Goal: Task Accomplishment & Management: Manage account settings

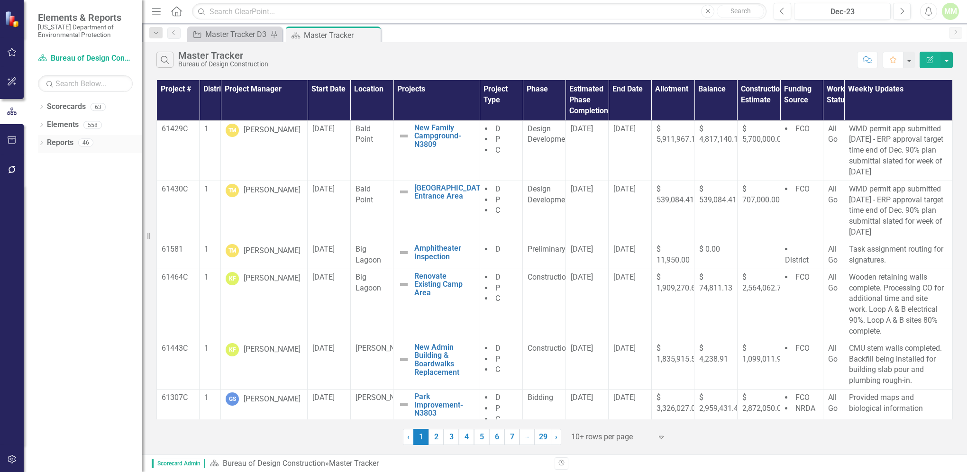
click at [67, 146] on link "Reports" at bounding box center [60, 142] width 27 height 11
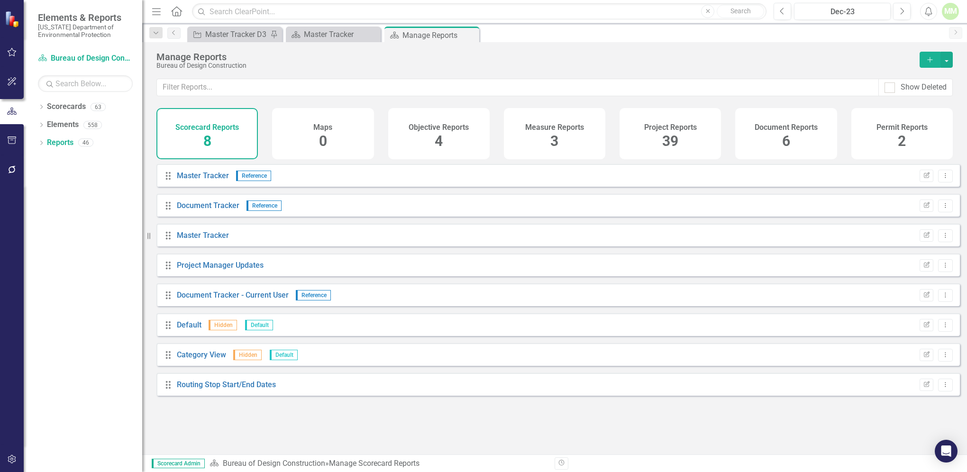
click at [661, 143] on div "Project Reports 39" at bounding box center [669, 133] width 101 height 51
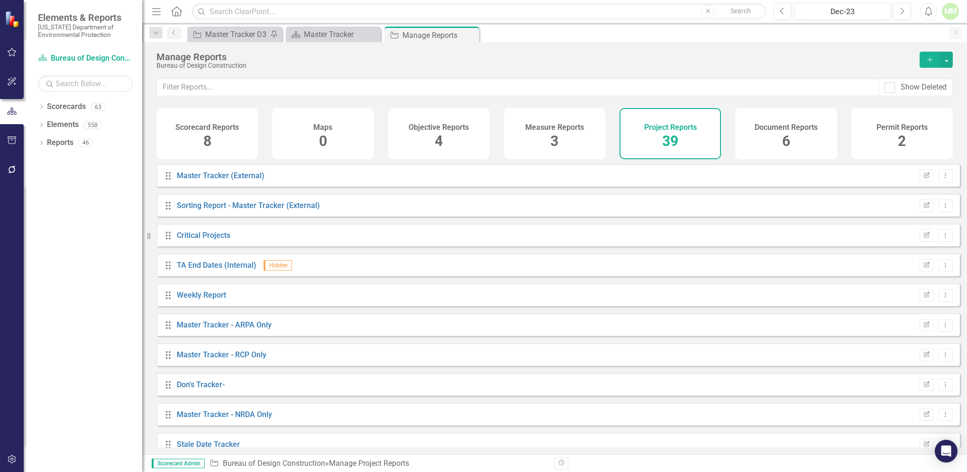
click at [661, 143] on div "Project Reports 39" at bounding box center [669, 133] width 101 height 51
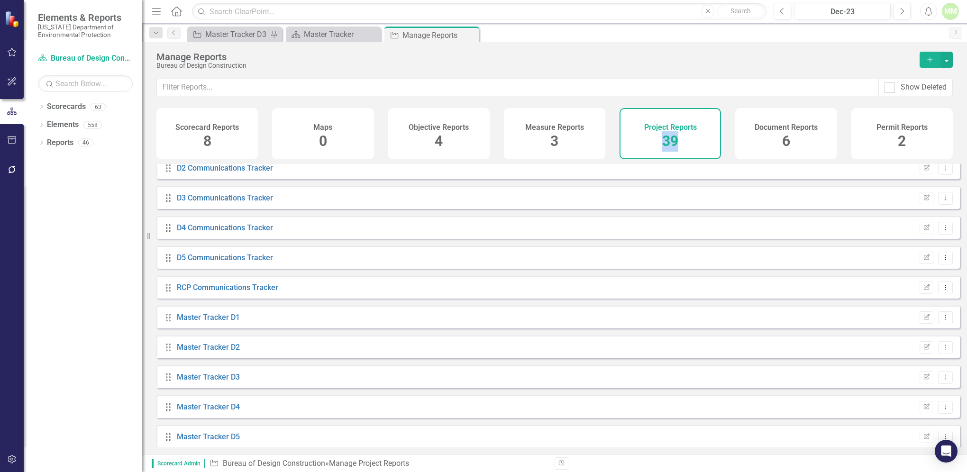
scroll to position [342, 0]
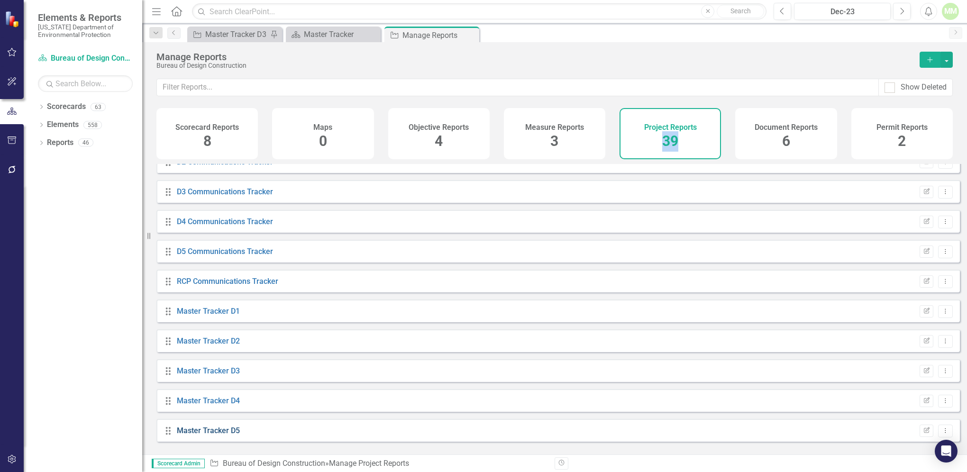
click at [190, 435] on link "Master Tracker D5" at bounding box center [208, 430] width 63 height 9
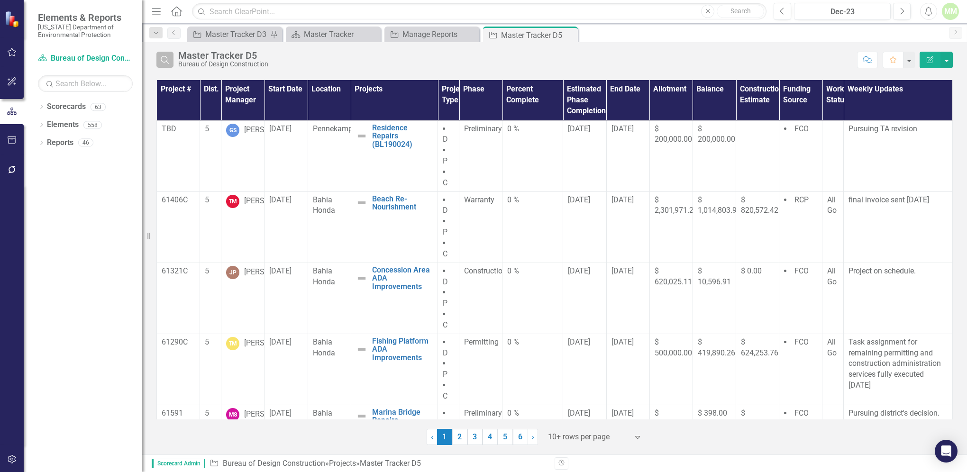
click at [160, 63] on icon "Search" at bounding box center [165, 59] width 10 height 9
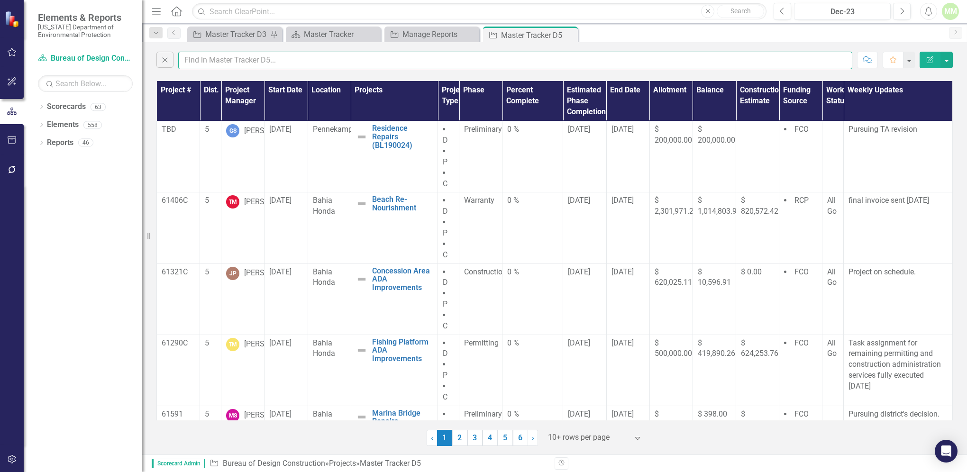
click at [227, 63] on input "text" at bounding box center [515, 61] width 674 height 18
type input "[PERSON_NAME]"
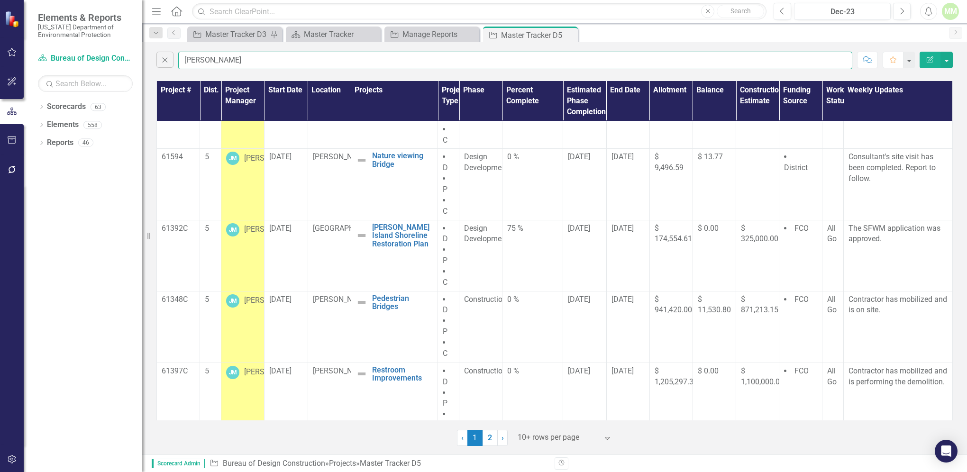
scroll to position [379, 0]
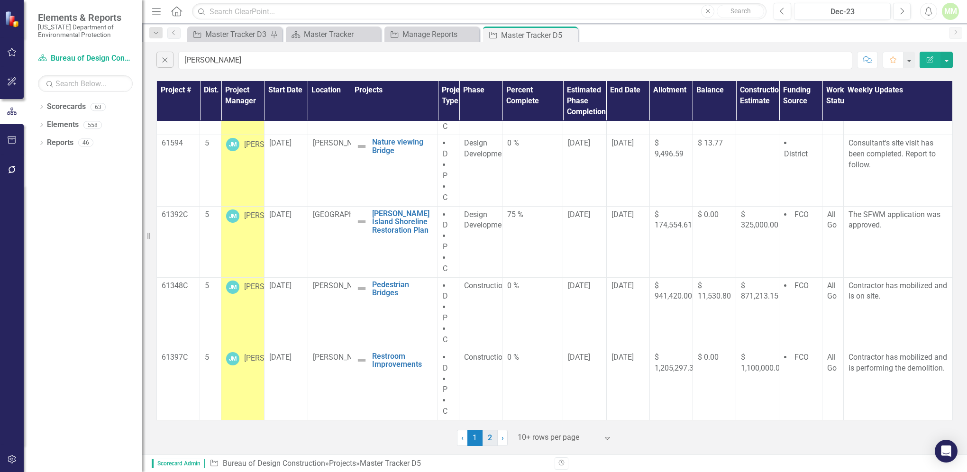
click at [490, 438] on link "2" at bounding box center [489, 438] width 15 height 16
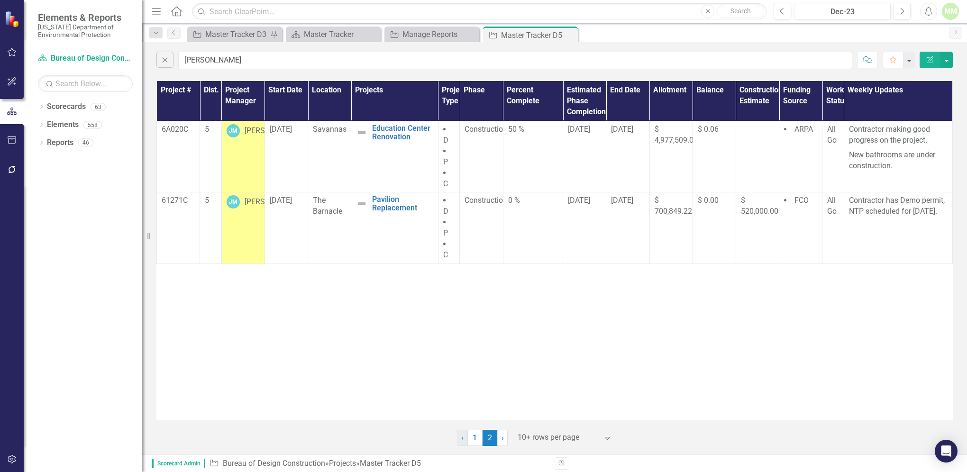
click at [462, 439] on span "‹" at bounding box center [462, 437] width 2 height 9
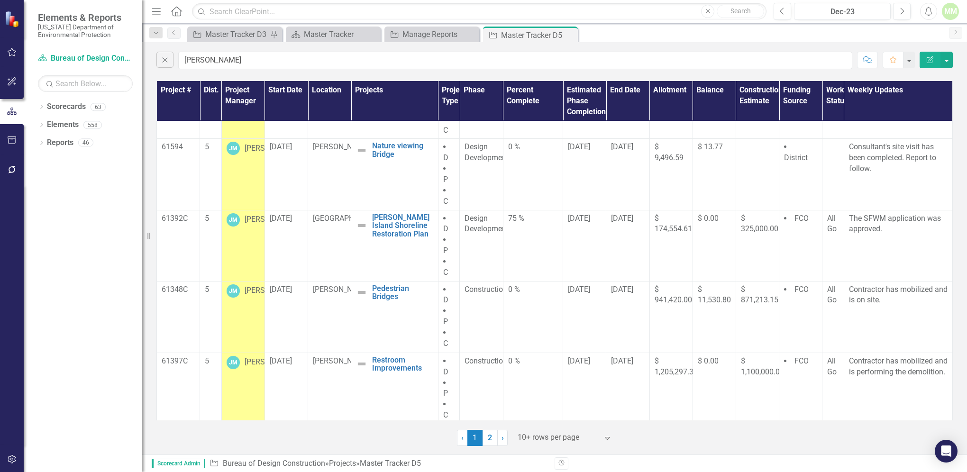
scroll to position [371, 0]
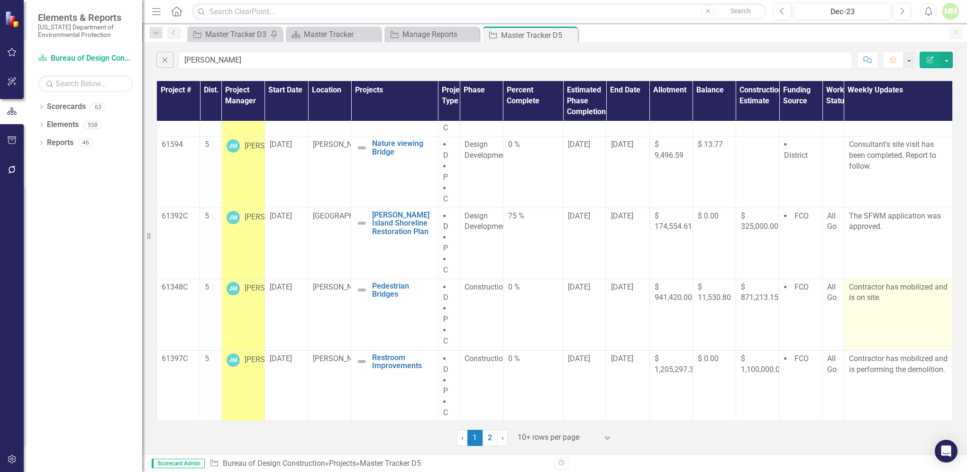
click at [896, 305] on p "Contractor has mobilized and is on site." at bounding box center [898, 294] width 99 height 24
click at [895, 303] on p "Contractor has mobilized and is on site." at bounding box center [898, 294] width 99 height 24
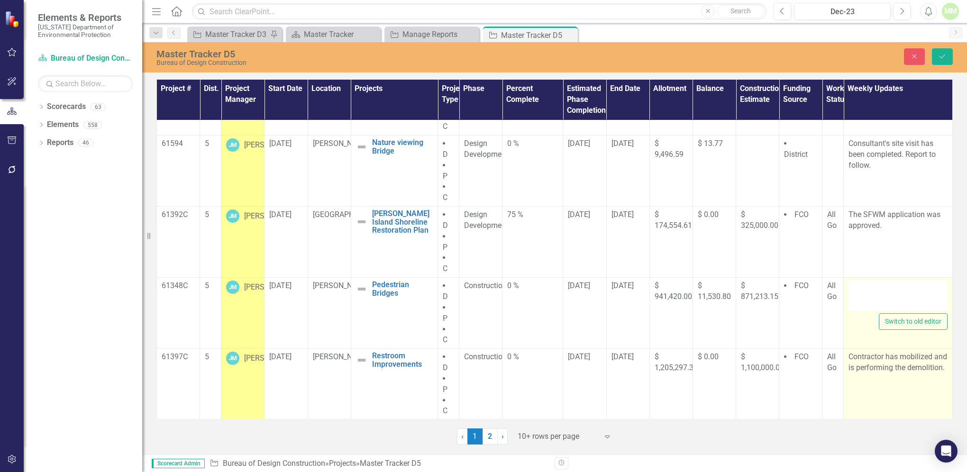
type textarea "<p>Contractor has mobilized and is on site.&nbsp;</p> <p>&nbsp;</p> <p>&nbsp;</…"
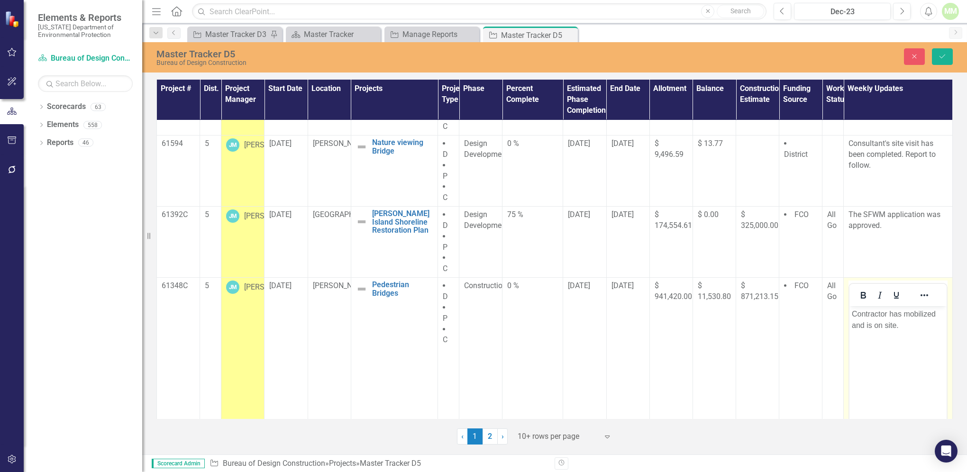
scroll to position [0, 0]
click at [905, 326] on p "Contractor has mobilized and is on site." at bounding box center [897, 319] width 92 height 23
click at [935, 59] on button "Save" at bounding box center [942, 56] width 21 height 17
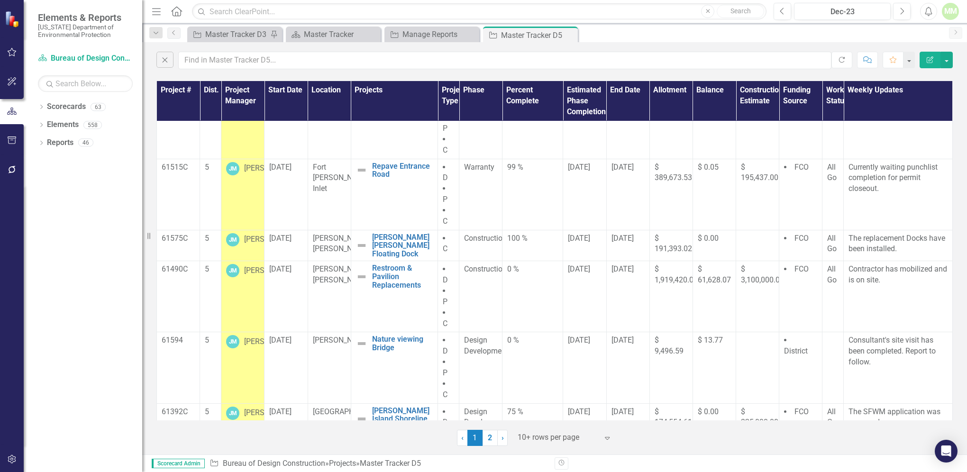
scroll to position [188, 0]
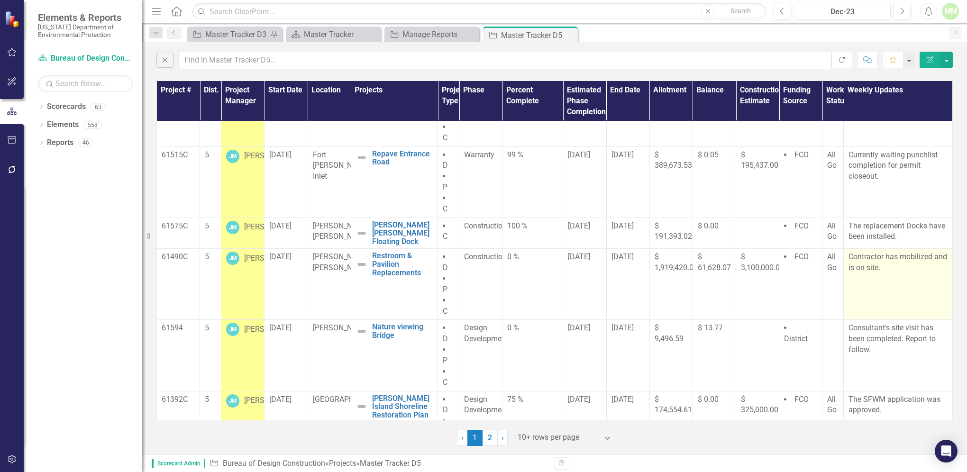
click at [896, 273] on p "Contractor has mobilized and is on site." at bounding box center [897, 263] width 99 height 22
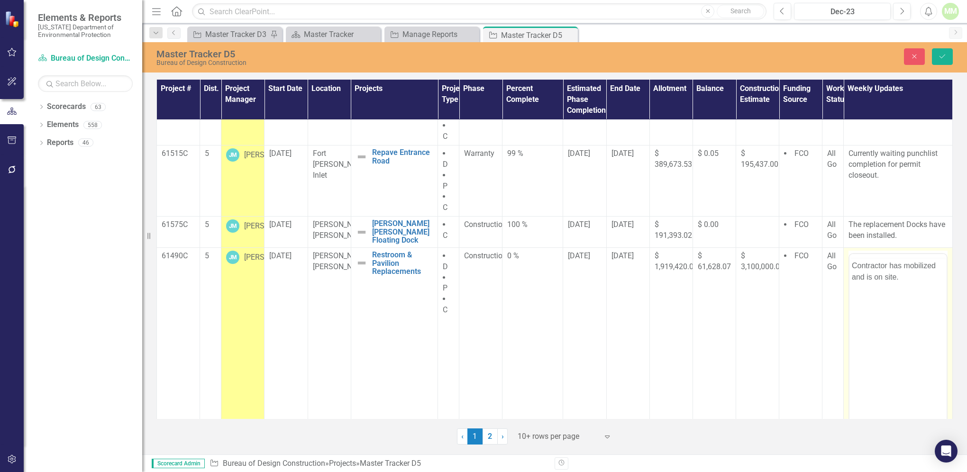
scroll to position [0, 0]
click at [914, 294] on p "Contractor has mobilized and is on site." at bounding box center [897, 289] width 92 height 23
click at [945, 57] on icon "Save" at bounding box center [942, 56] width 9 height 7
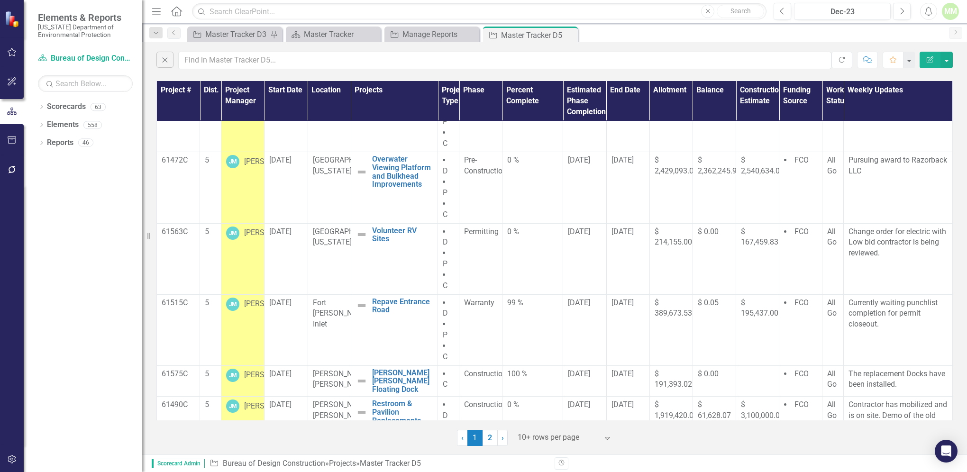
scroll to position [84, 0]
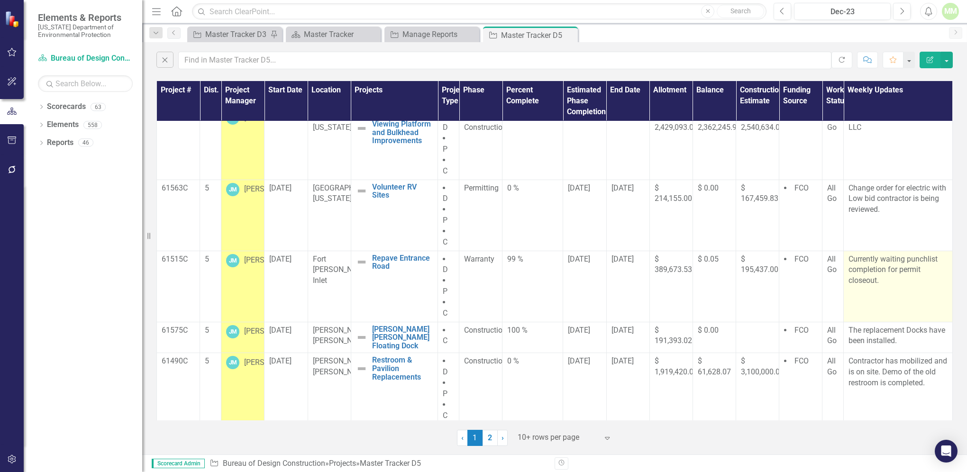
click at [887, 279] on p "Currently waiting punchlist completion for permit closeout." at bounding box center [897, 270] width 99 height 33
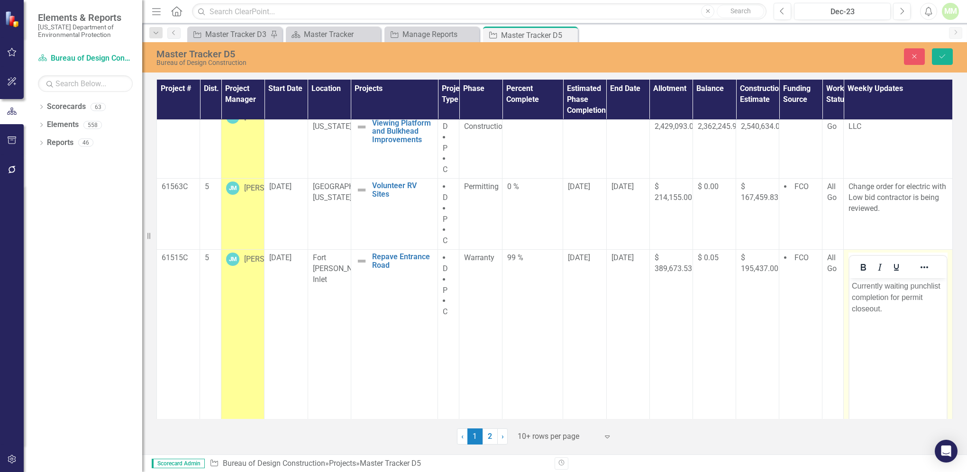
scroll to position [0, 0]
drag, startPoint x: 851, startPoint y: 284, endPoint x: 884, endPoint y: 313, distance: 43.0
click at [884, 313] on p "Currently waiting punchlist completion for permit closeout." at bounding box center [897, 298] width 92 height 34
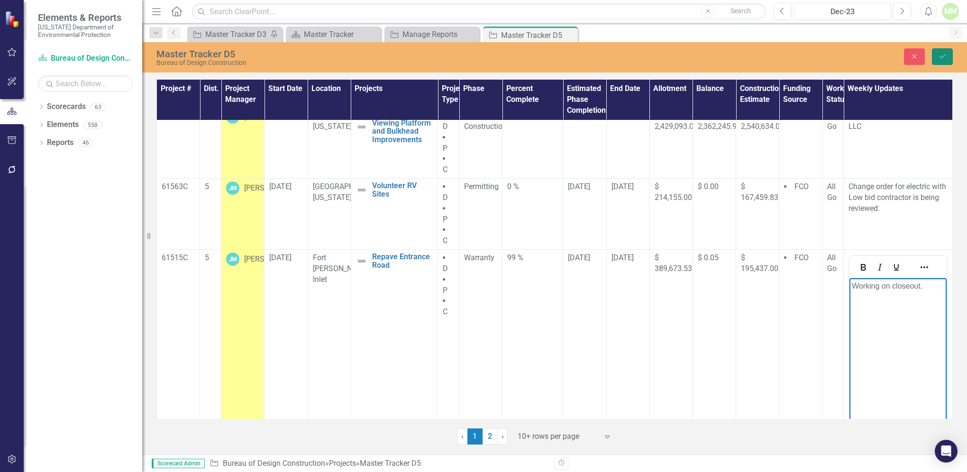
click at [940, 59] on icon "Save" at bounding box center [942, 56] width 9 height 7
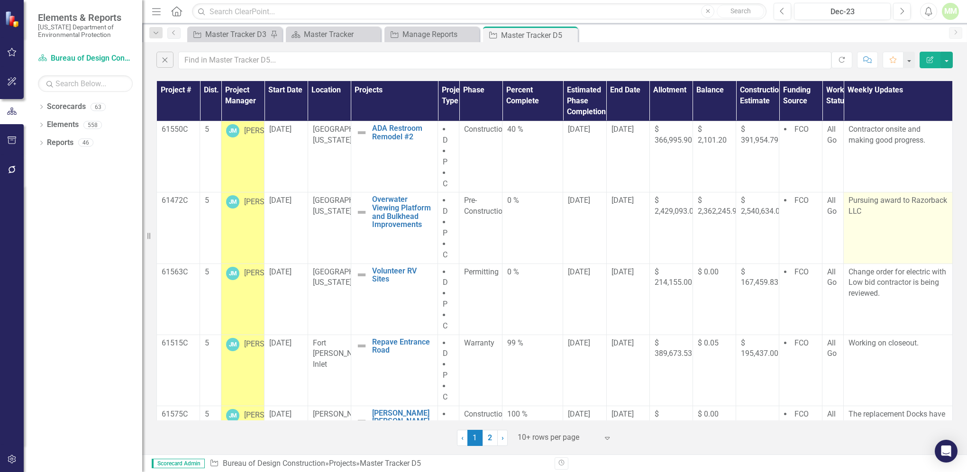
click at [855, 211] on p "Pursuing award to Razorback LLC" at bounding box center [897, 206] width 99 height 22
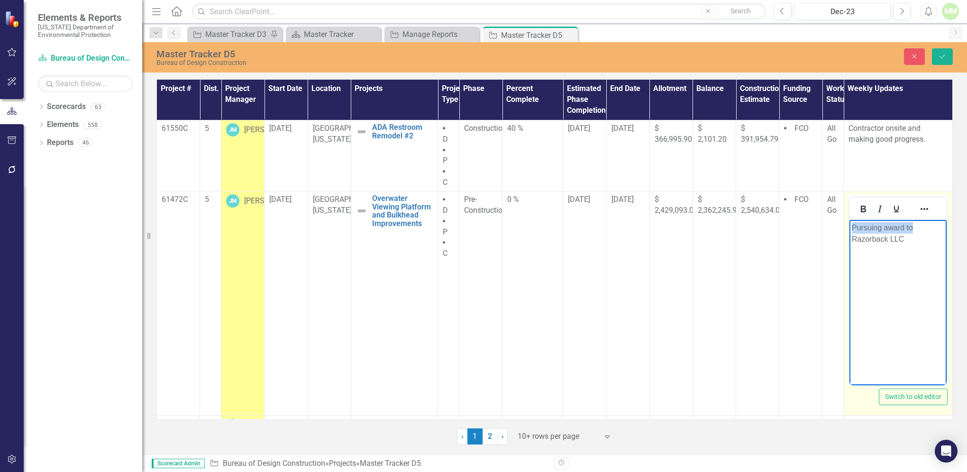
drag, startPoint x: 920, startPoint y: 226, endPoint x: 852, endPoint y: 231, distance: 67.5
click at [852, 231] on p "Pursuing award to Razorback LLC" at bounding box center [897, 233] width 92 height 23
click at [910, 225] on p "Razorback LLC" at bounding box center [897, 227] width 92 height 11
click at [919, 261] on p "Razorback LLC was the low bidder. Documents are currently being reviewed by con…" at bounding box center [897, 244] width 92 height 45
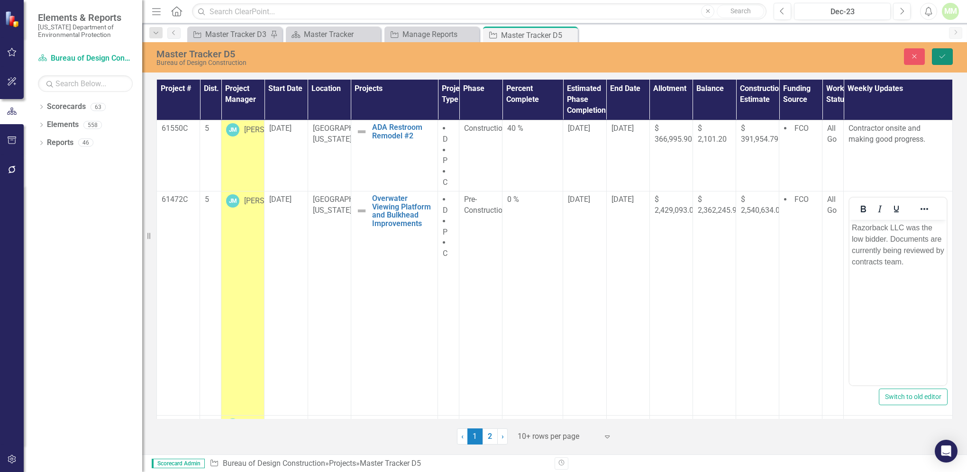
click at [946, 61] on button "Save" at bounding box center [942, 56] width 21 height 17
